Goal: Task Accomplishment & Management: Use online tool/utility

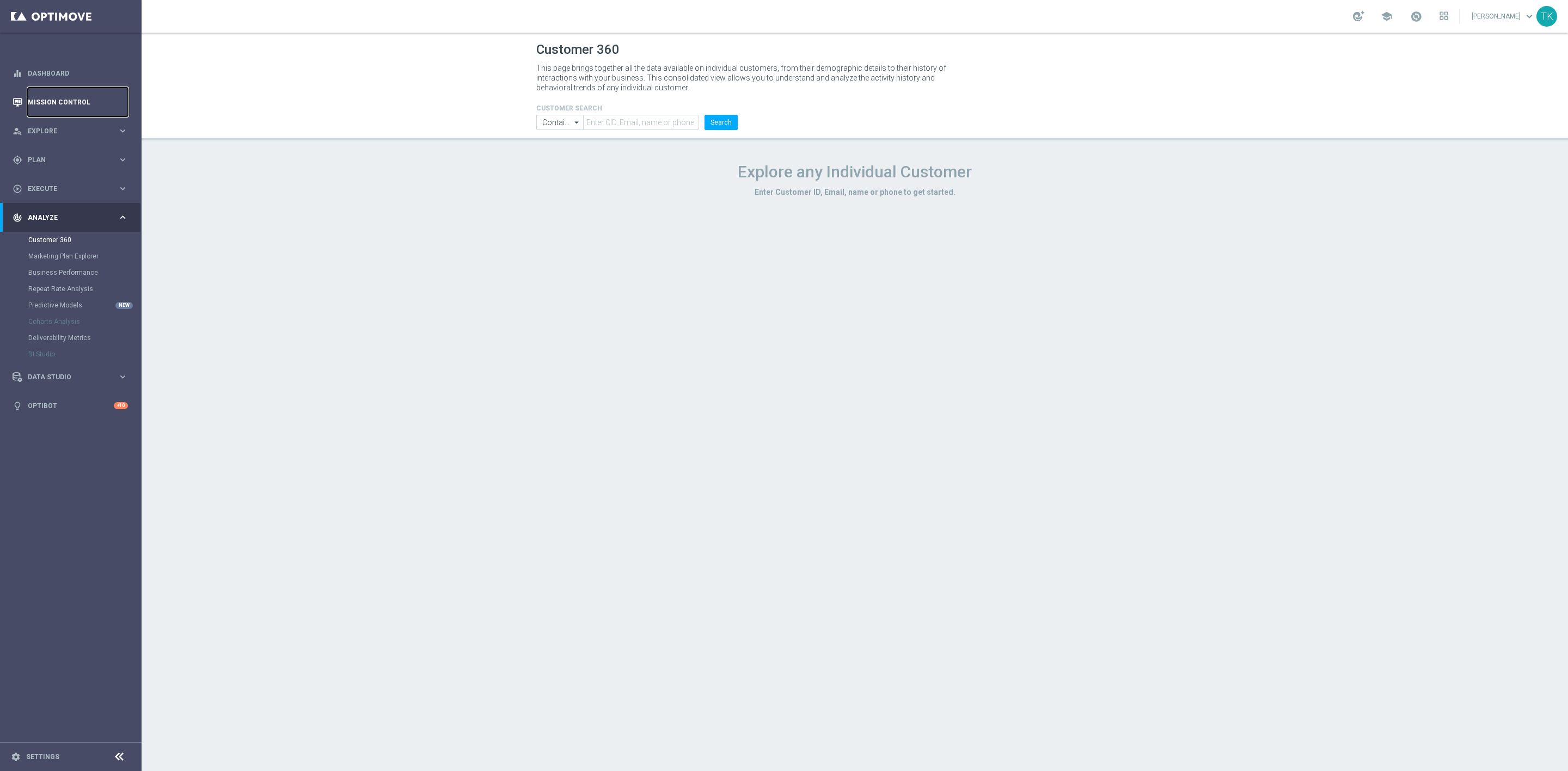
click at [55, 97] on link "Mission Control" at bounding box center [78, 102] width 100 height 29
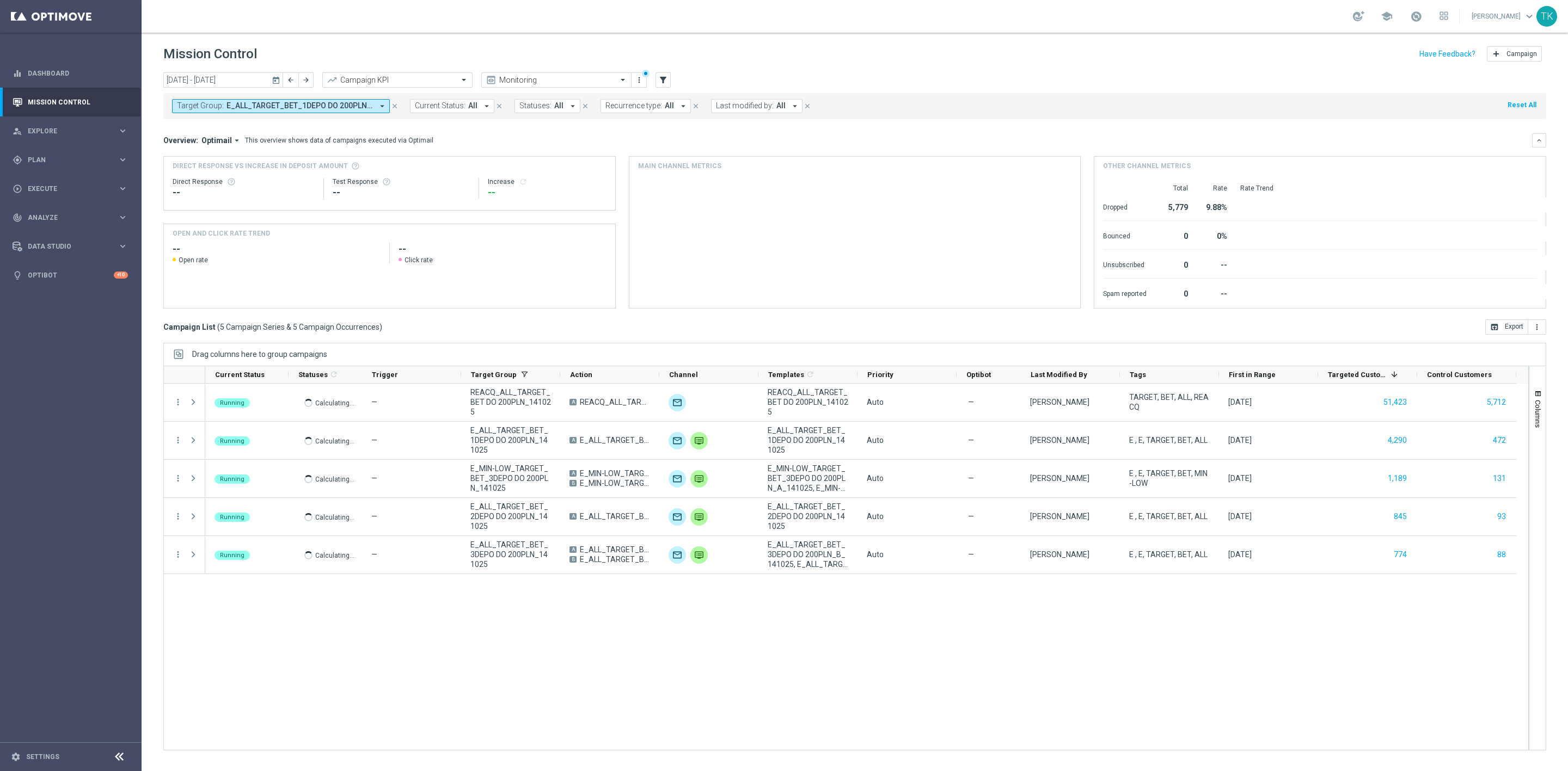
click at [293, 105] on span "E_ALL_TARGET_BET_1DEPO DO 200PLN_141025, E_ALL_TARGET_BET_2DEPO DO 200PLN_14102…" at bounding box center [299, 105] width 147 height 9
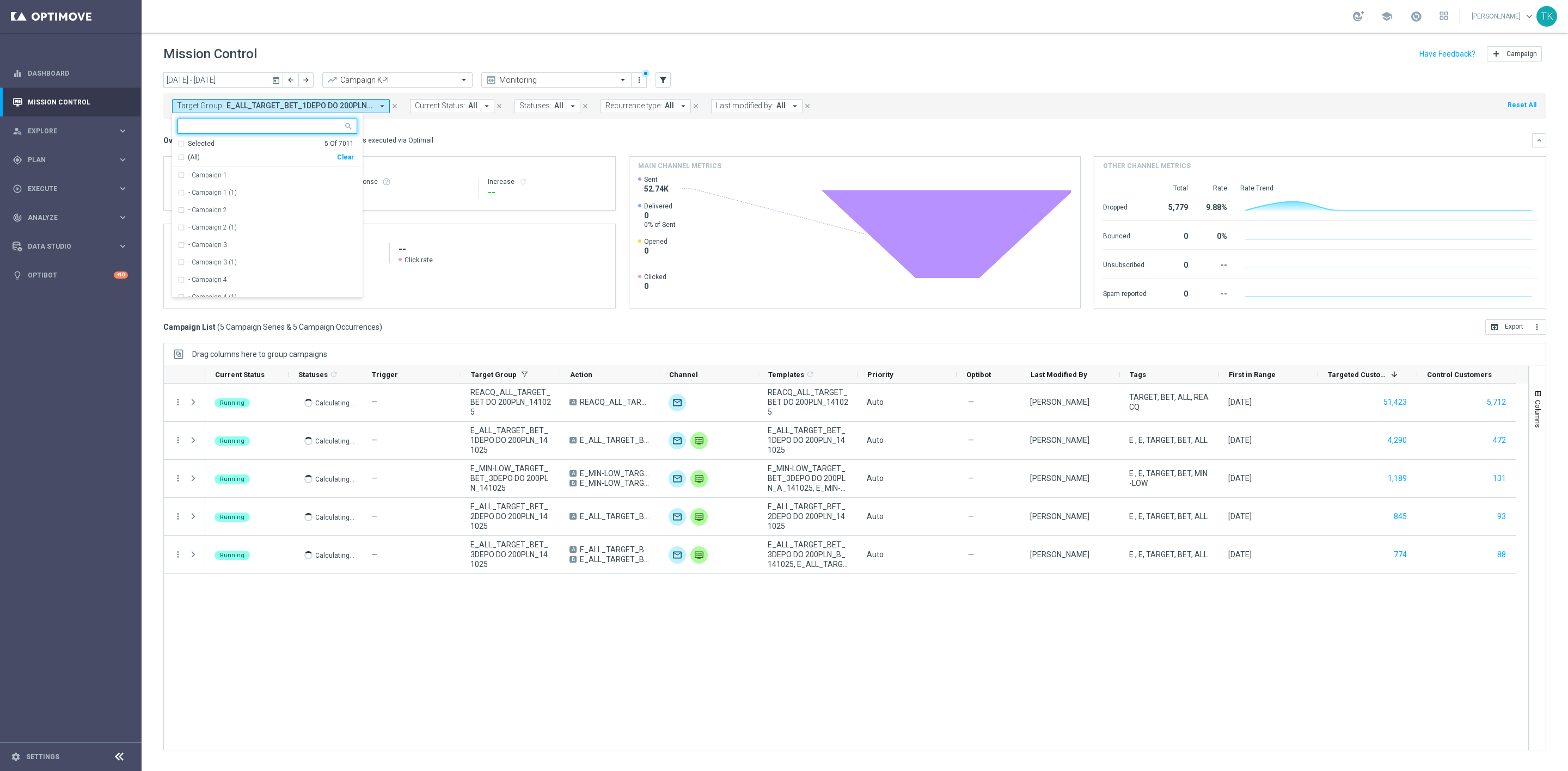
click at [0, 0] on div "Clear" at bounding box center [0, 0] width 0 height 0
click at [237, 127] on input "text" at bounding box center [263, 126] width 159 height 9
paste input "E_ALL_AUTO_CASHBACK_GOLD_EVIP_25 do 500 PLN_WEEKLY"
click at [240, 170] on div "E_ALL_AUTO_CASHBACK_GOLD_EVIP_25 do 500 PLN_WEEKLY" at bounding box center [267, 175] width 180 height 18
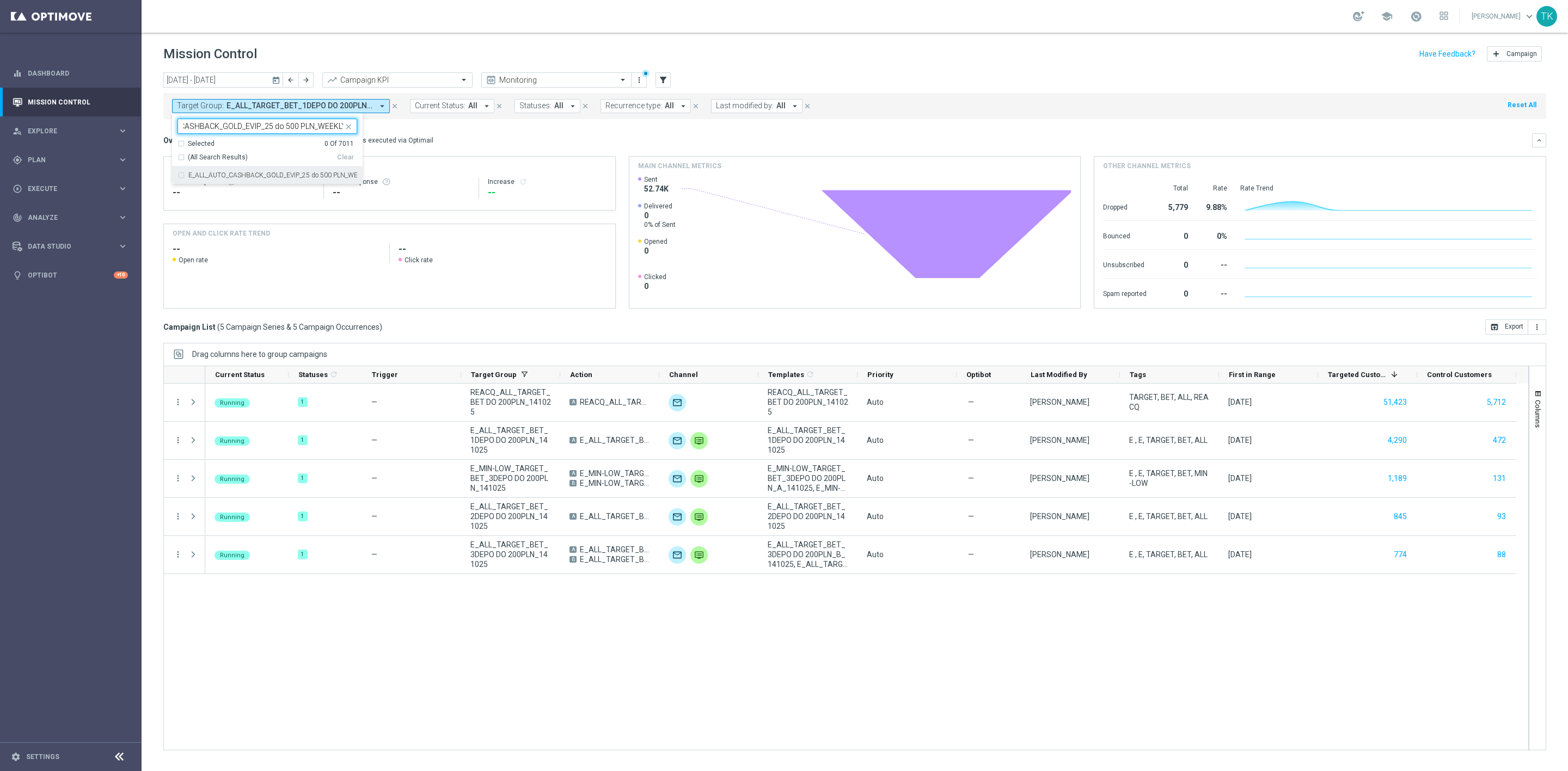
type input "E_ALL_AUTO_CASHBACK_GOLD_EVIP_25 do 500 PLN_WEEKLY"
click at [149, 120] on div "[DATE] [DATE] - [DATE] arrow_back arrow_forward Campaign KPI trending_up Monito…" at bounding box center [855, 417] width 1426 height 689
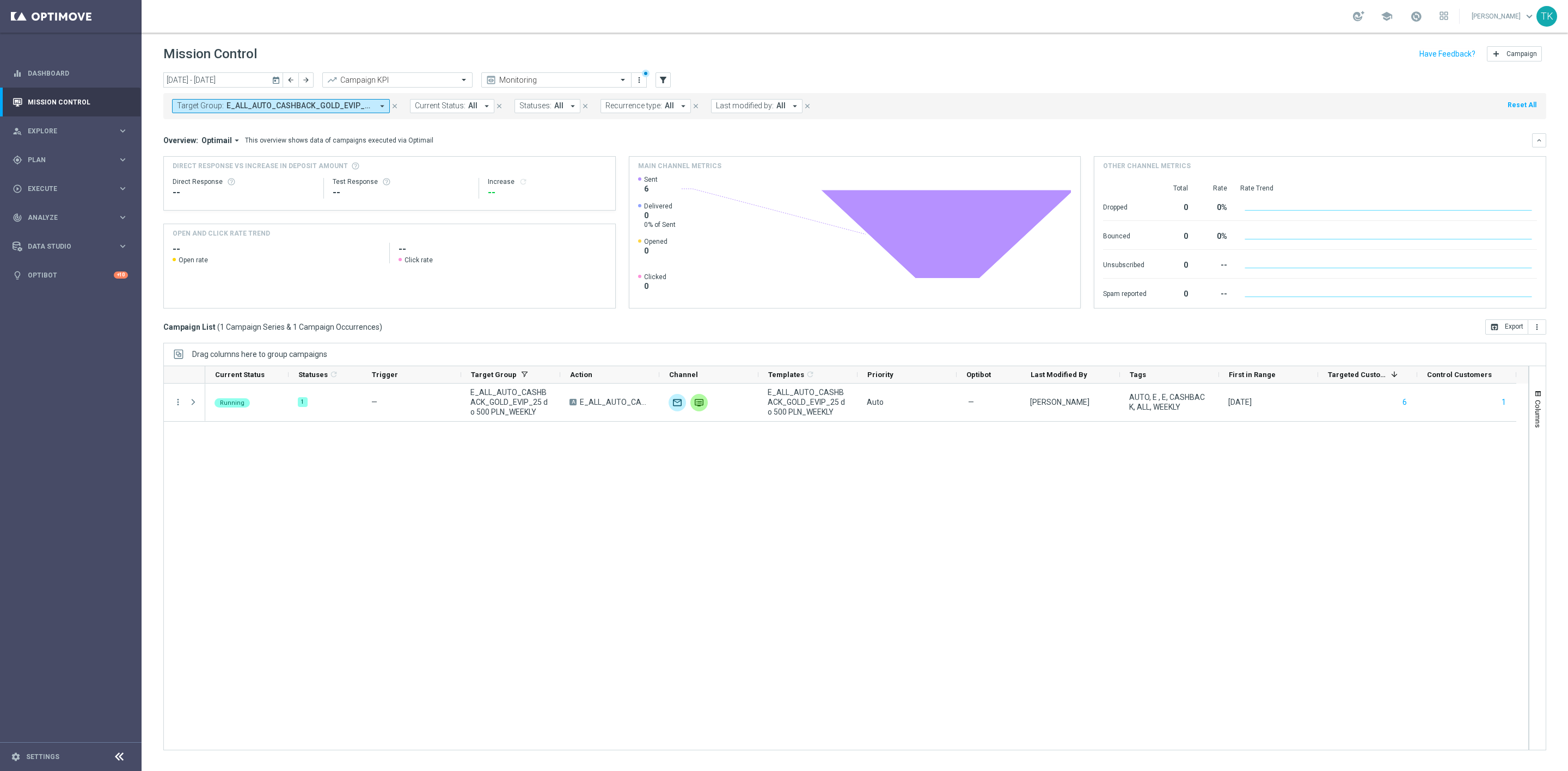
click at [301, 108] on span "E_ALL_AUTO_CASHBACK_GOLD_EVIP_25 do 500 PLN_WEEKLY" at bounding box center [299, 105] width 147 height 9
click at [345, 163] on div "Selected 1 Of 7011 (All) Clear" at bounding box center [267, 153] width 191 height 28
click at [0, 0] on div "Clear" at bounding box center [0, 0] width 0 height 0
click at [267, 117] on div "Selected 0 Of 7011 (All) Clear - Campaign 1 - Campaign 1 (1) - Campaign 2 - Cam…" at bounding box center [267, 205] width 191 height 184
click at [267, 121] on div at bounding box center [260, 126] width 165 height 13
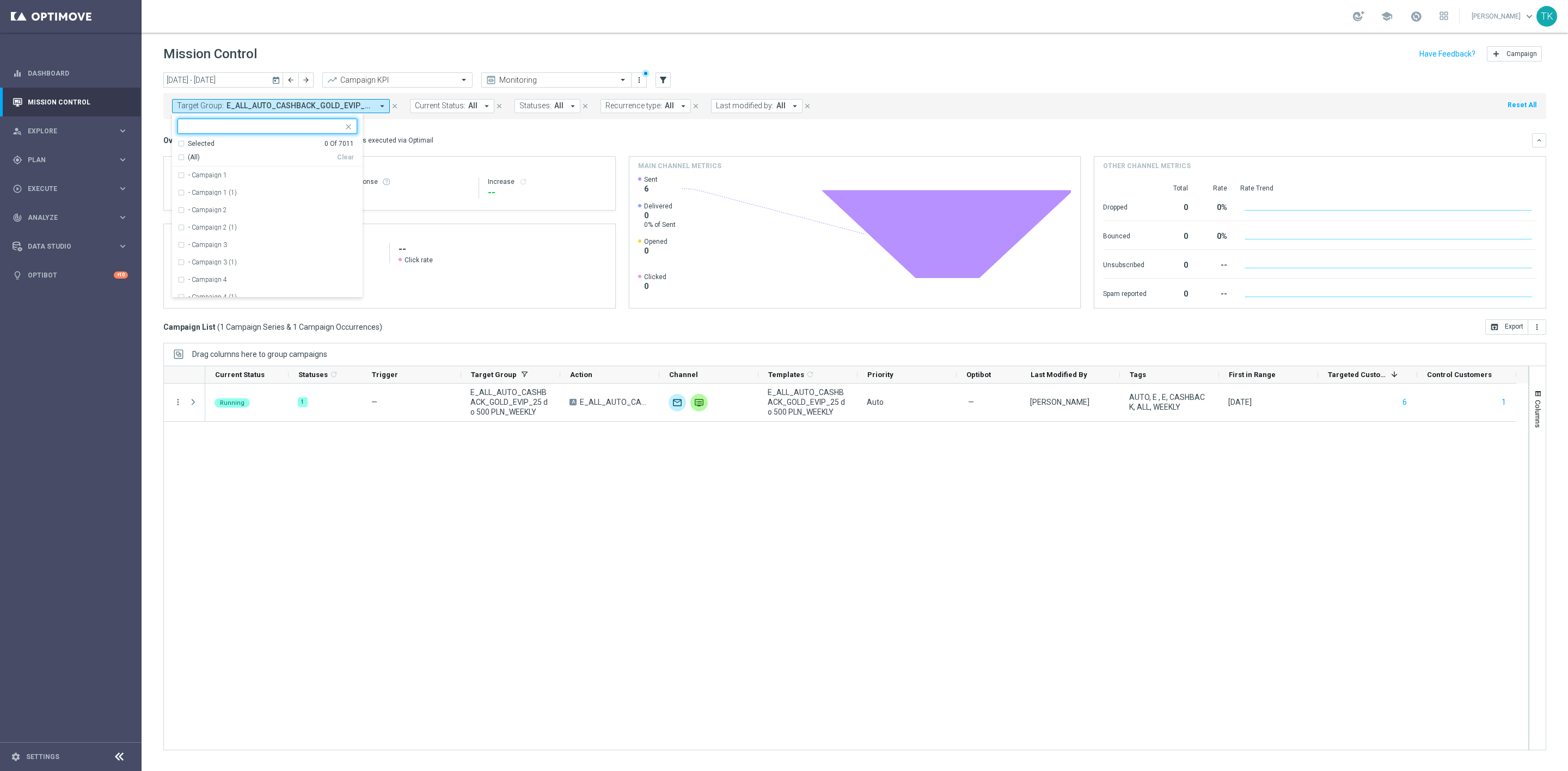
paste input "E_ALL_AUTO_CASHBACK_SILVER_EVIP_25 do 250 PLN_WEEKLY"
click at [226, 173] on label "E_ALL_AUTO_CASHBACK_SILVER_EVIP_25 do 250 PLN_WEEKLY" at bounding box center [272, 175] width 169 height 7
type input "E_ALL_AUTO_CASHBACK_SILVER_EVIP_25 do 250 PLN_WEEKLY"
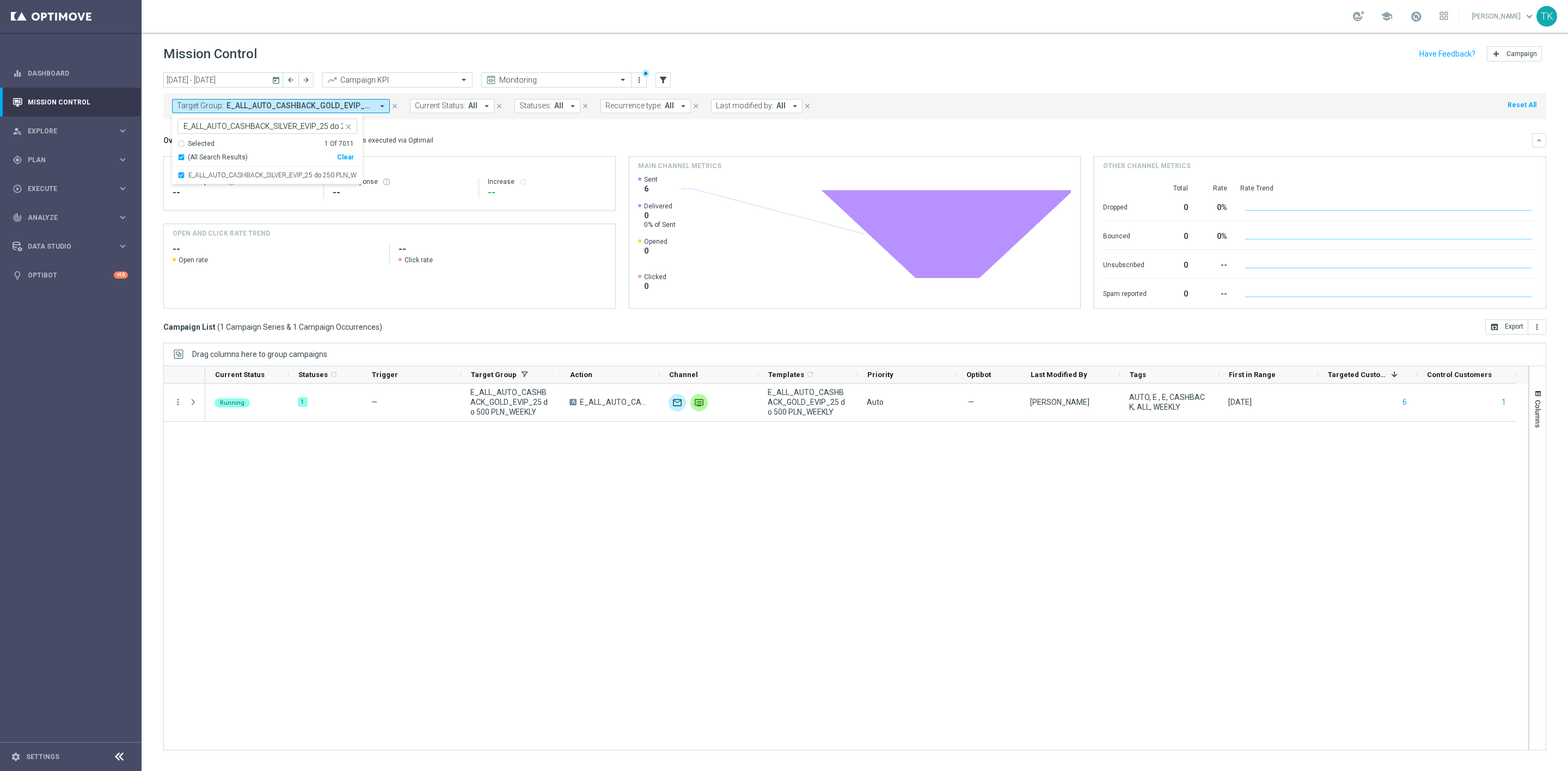
click at [152, 139] on div "[DATE] [DATE] - [DATE] arrow_back arrow_forward Campaign KPI trending_up Monito…" at bounding box center [855, 417] width 1426 height 689
click at [320, 105] on span "E_ALL_AUTO_CASHBACK_SILVER_EVIP_25 do 250 PLN_WEEKLY" at bounding box center [299, 105] width 147 height 9
click at [0, 0] on div "Clear" at bounding box center [0, 0] width 0 height 0
click at [237, 124] on input "text" at bounding box center [263, 126] width 159 height 9
paste input "E_NH-NL_AUTO_CASHBACK_GOLD_EVIP_5 do 250 PLN_TU_WEEKLY"
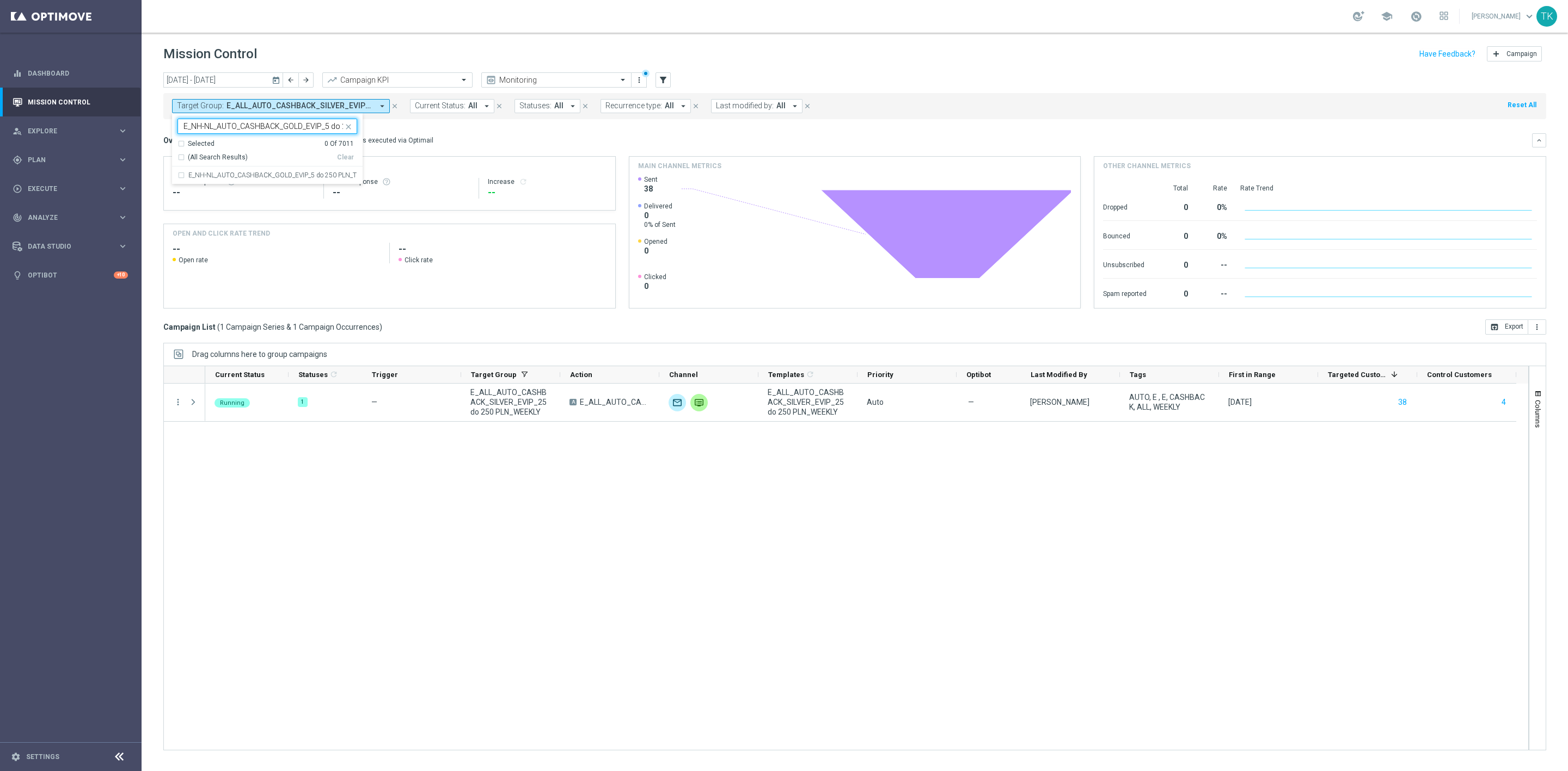
scroll to position [0, 69]
click at [234, 173] on label "E_NH-NL_AUTO_CASHBACK_GOLD_EVIP_5 do 250 PLN_TU_WEEKLY" at bounding box center [272, 175] width 169 height 7
type input "E_NH-NL_AUTO_CASHBACK_GOLD_EVIP_5 do 250 PLN_TU_WEEKLY"
click at [147, 139] on div "[DATE] [DATE] - [DATE] arrow_back arrow_forward Campaign KPI trending_up Monito…" at bounding box center [855, 417] width 1426 height 689
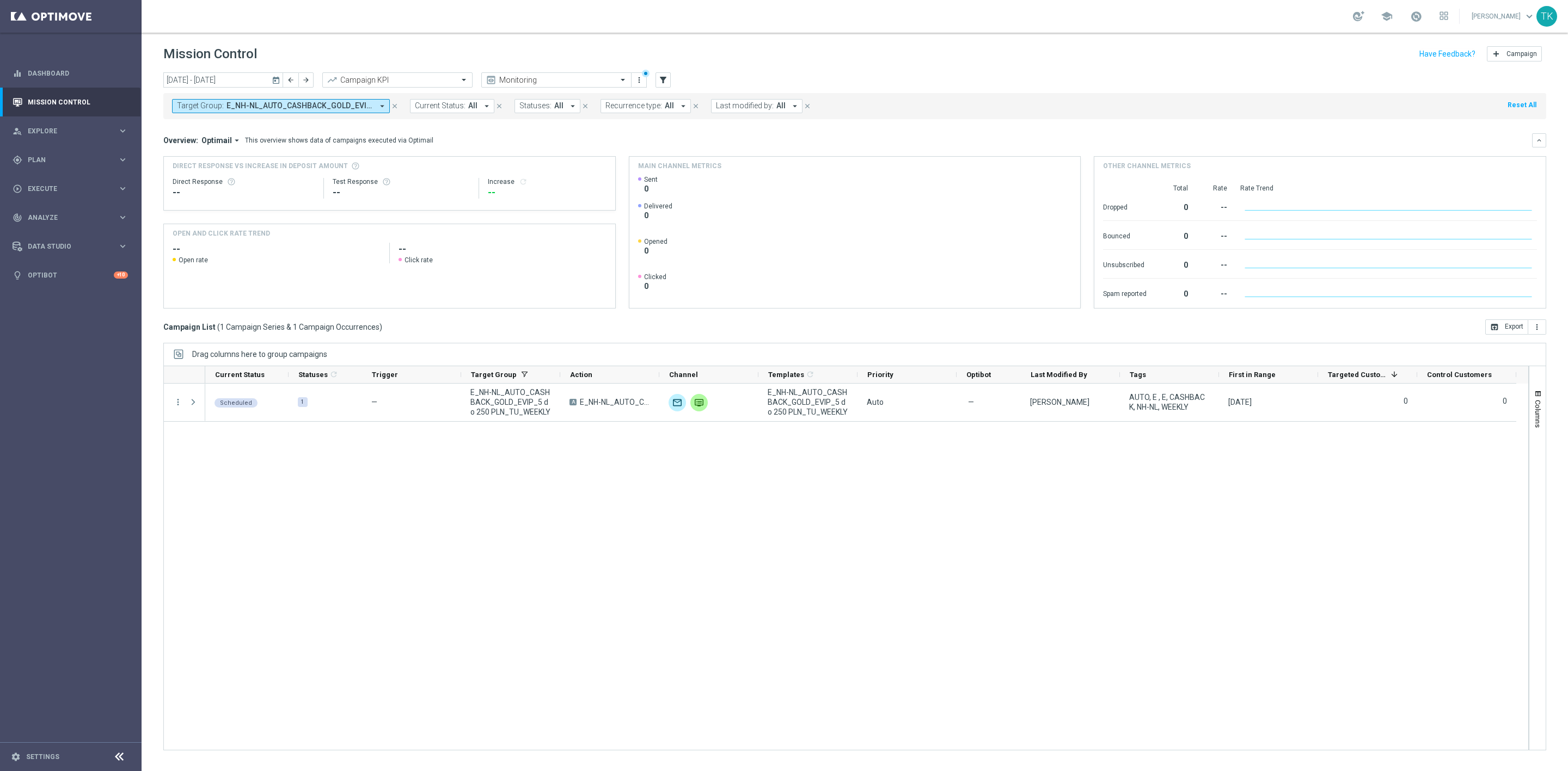
click at [281, 105] on span "E_NH-NL_AUTO_CASHBACK_GOLD_EVIP_5 do 250 PLN_TU_WEEKLY" at bounding box center [299, 105] width 147 height 9
click at [0, 0] on div "Clear" at bounding box center [0, 0] width 0 height 0
click at [233, 126] on input "text" at bounding box center [263, 126] width 159 height 9
paste input "E_NH-NL_AUTO_CASHBACK_SILVER_EVIP_5 do 250 PLN_TU_WEEKLY"
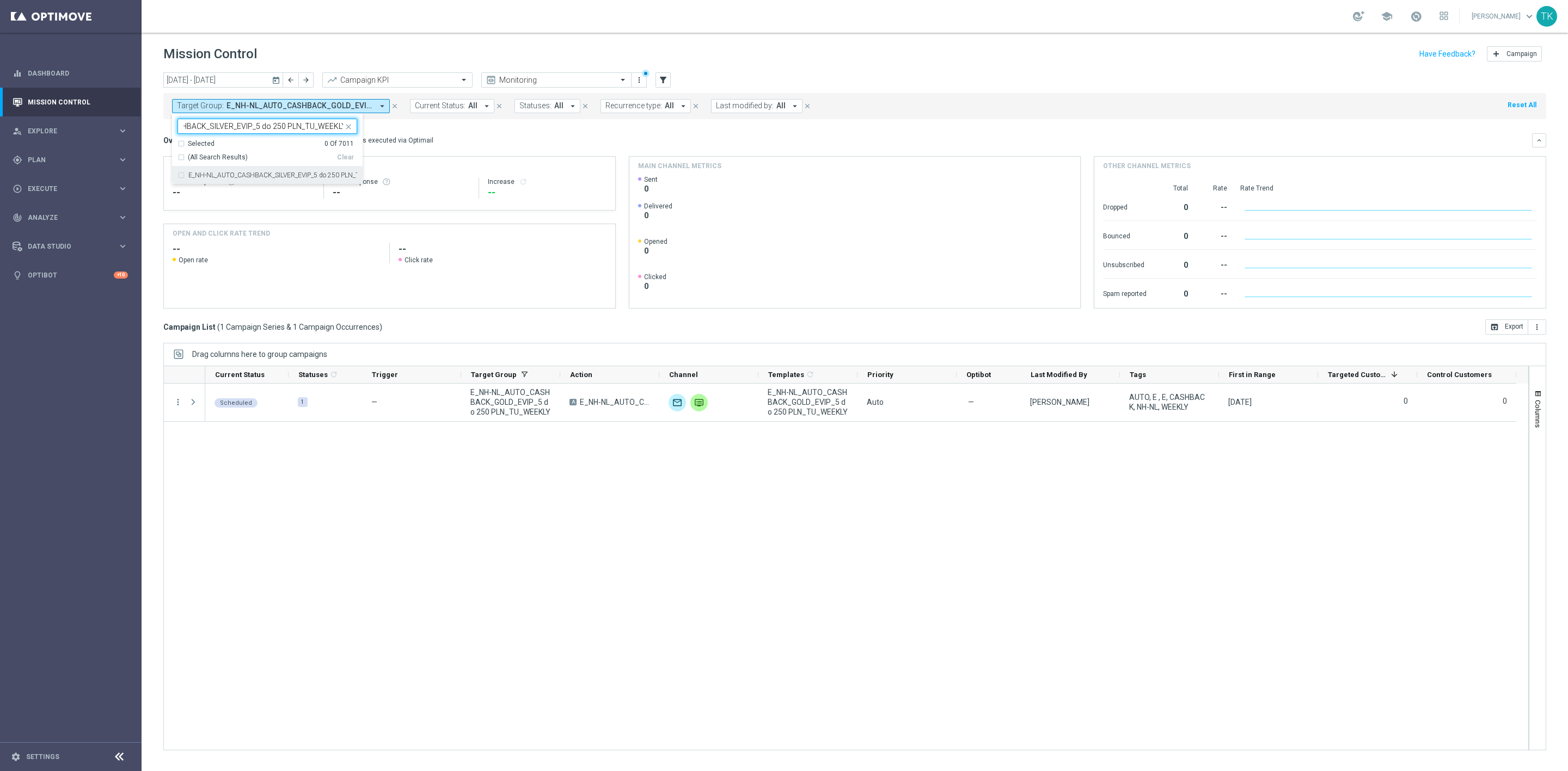
click at [227, 170] on div "E_NH-NL_AUTO_CASHBACK_SILVER_EVIP_5 do 250 PLN_TU_WEEKLY" at bounding box center [267, 175] width 180 height 18
type input "E_NH-NL_AUTO_CASHBACK_SILVER_EVIP_5 do 250 PLN_TU_WEEKLY"
click at [157, 129] on div "[DATE] [DATE] - [DATE] arrow_back arrow_forward Campaign KPI trending_up Monito…" at bounding box center [855, 417] width 1426 height 689
